Goal: Transaction & Acquisition: Purchase product/service

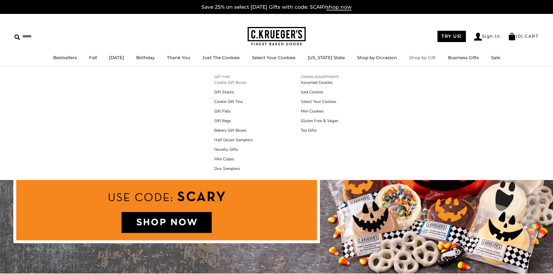
click at [227, 82] on link "Cookie Gift Boxes" at bounding box center [233, 83] width 39 height 6
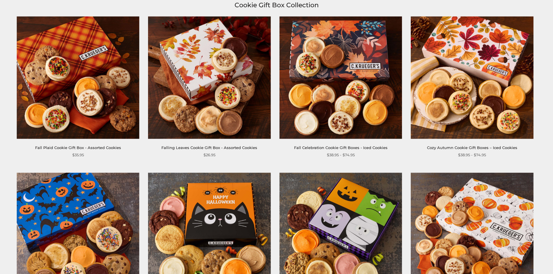
scroll to position [29, 0]
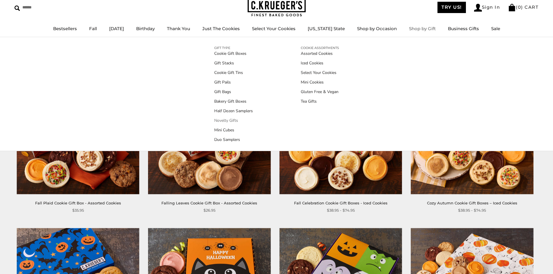
click at [223, 119] on link "Novelty Gifts" at bounding box center [233, 121] width 39 height 6
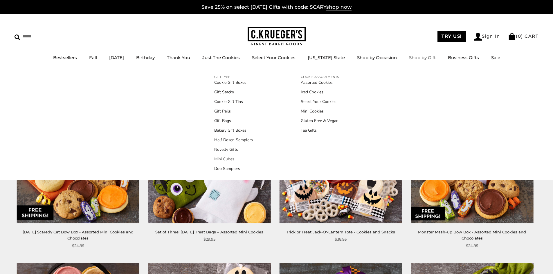
click at [218, 159] on link "Mini Cubes" at bounding box center [233, 159] width 39 height 6
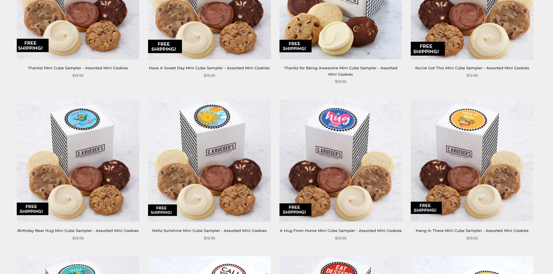
scroll to position [407, 0]
